Goal: Task Accomplishment & Management: Manage account settings

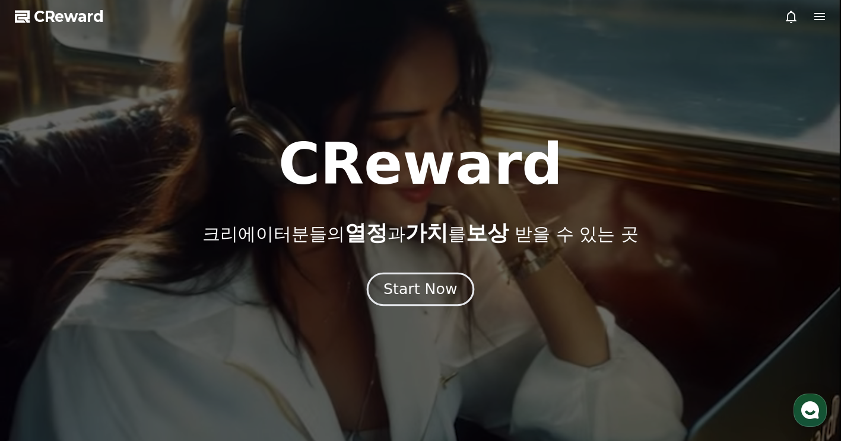
click at [422, 289] on div "Start Now" at bounding box center [420, 289] width 74 height 20
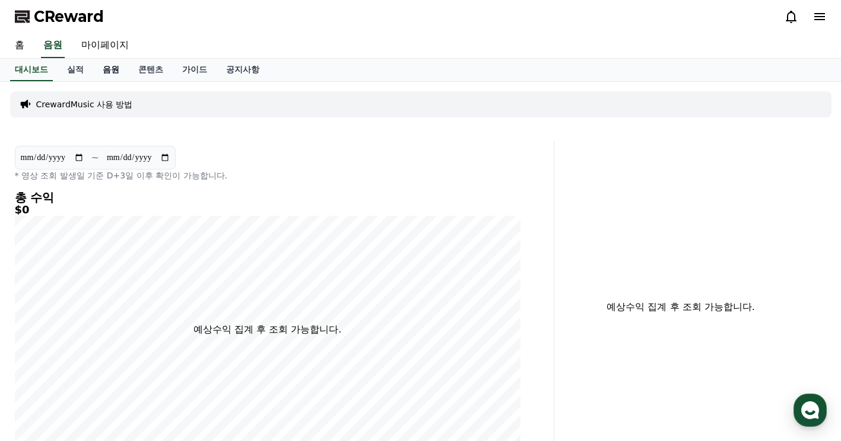
click at [117, 66] on link "음원" at bounding box center [111, 70] width 36 height 23
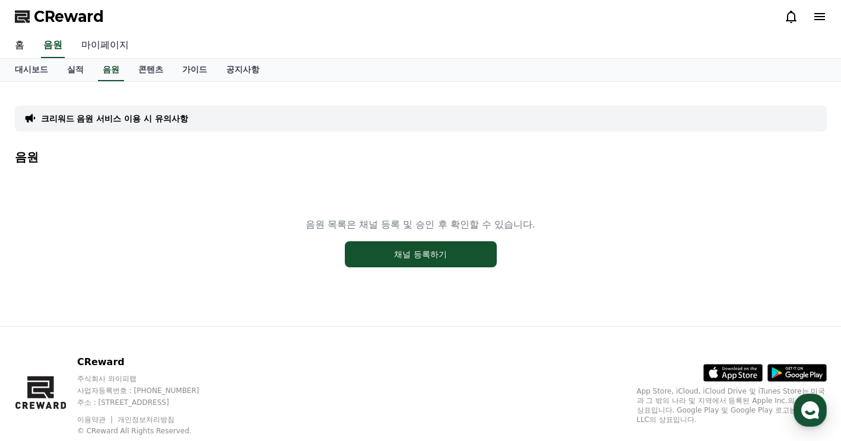
click at [110, 42] on link "마이페이지" at bounding box center [105, 45] width 66 height 25
select select "**********"
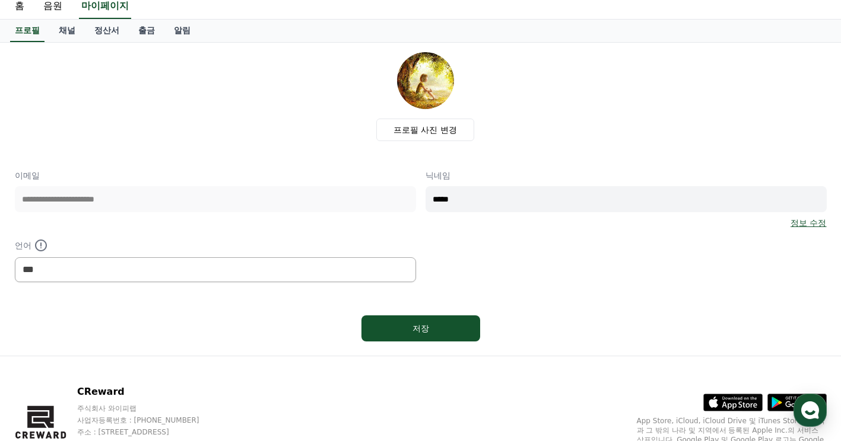
scroll to position [59, 0]
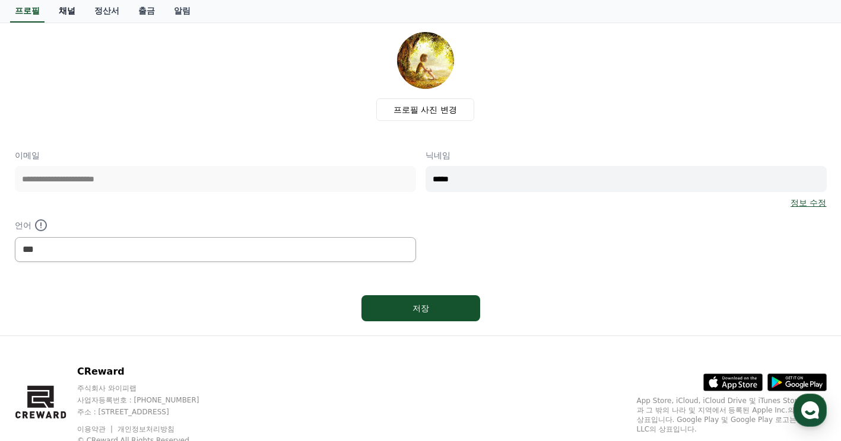
click at [55, 11] on link "채널" at bounding box center [67, 11] width 36 height 23
